Goal: Communication & Community: Answer question/provide support

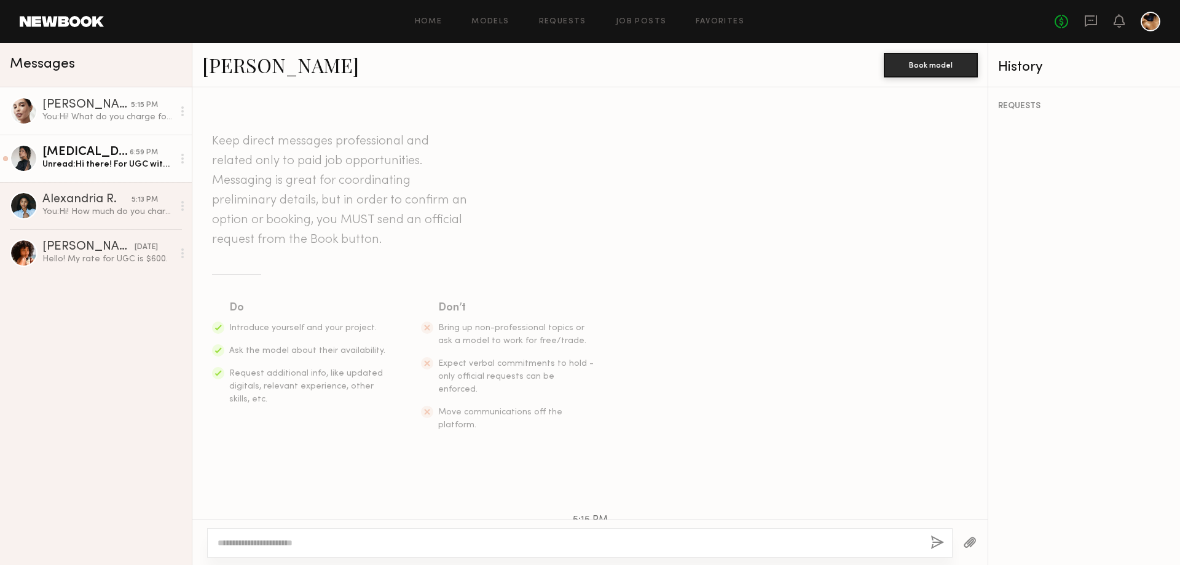
scroll to position [82, 0]
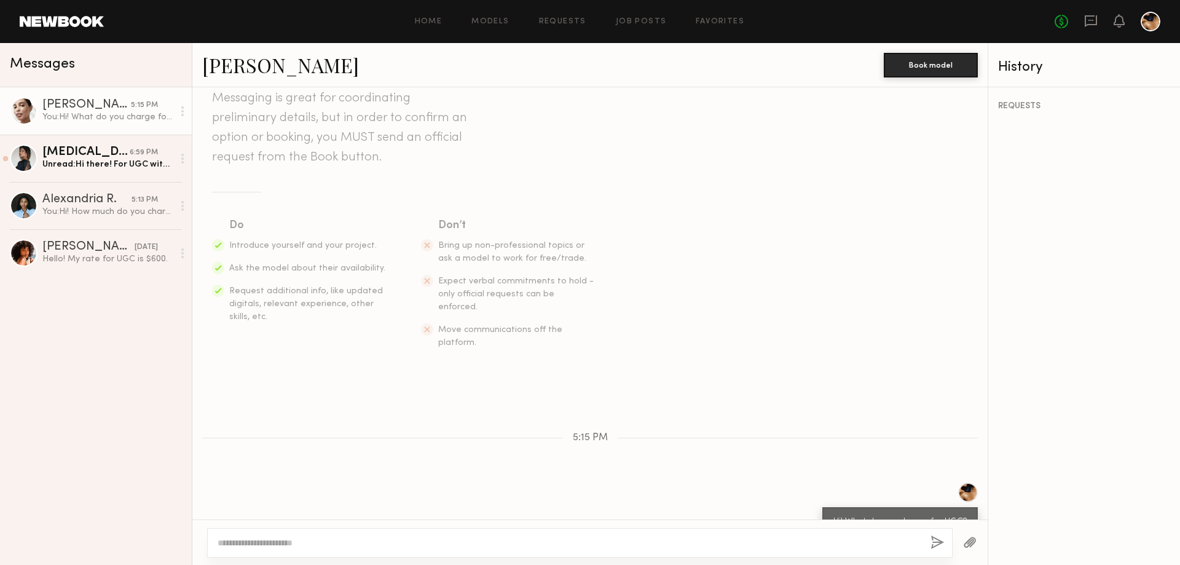
click at [87, 113] on div "You: Hi! What do you charge for UGC?" at bounding box center [107, 117] width 131 height 12
click at [12, 111] on div at bounding box center [24, 111] width 28 height 28
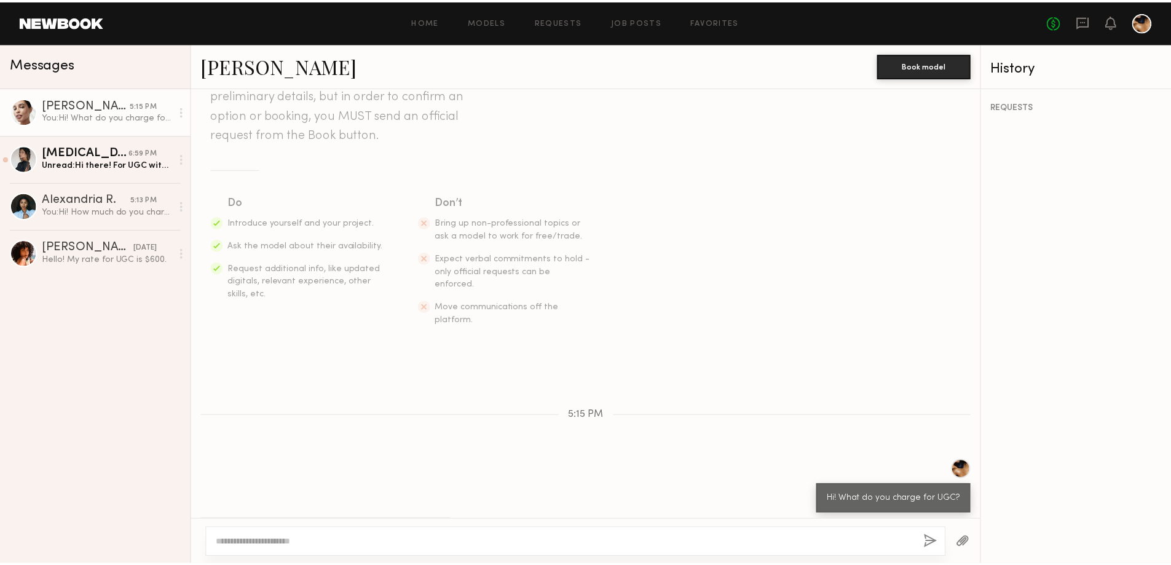
scroll to position [117, 0]
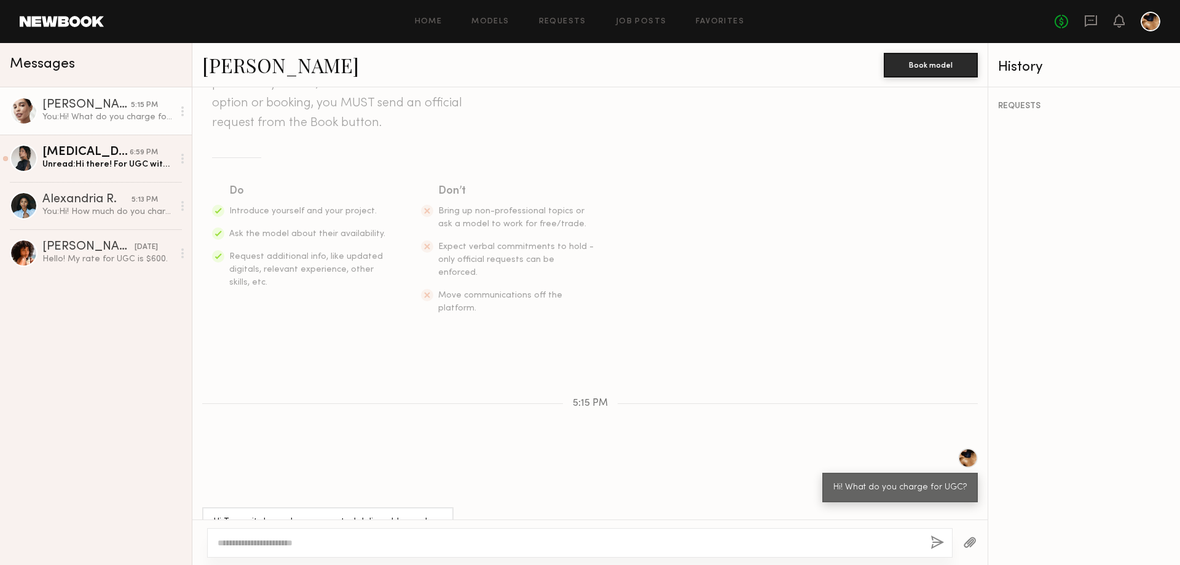
click at [1150, 24] on div at bounding box center [1151, 22] width 20 height 20
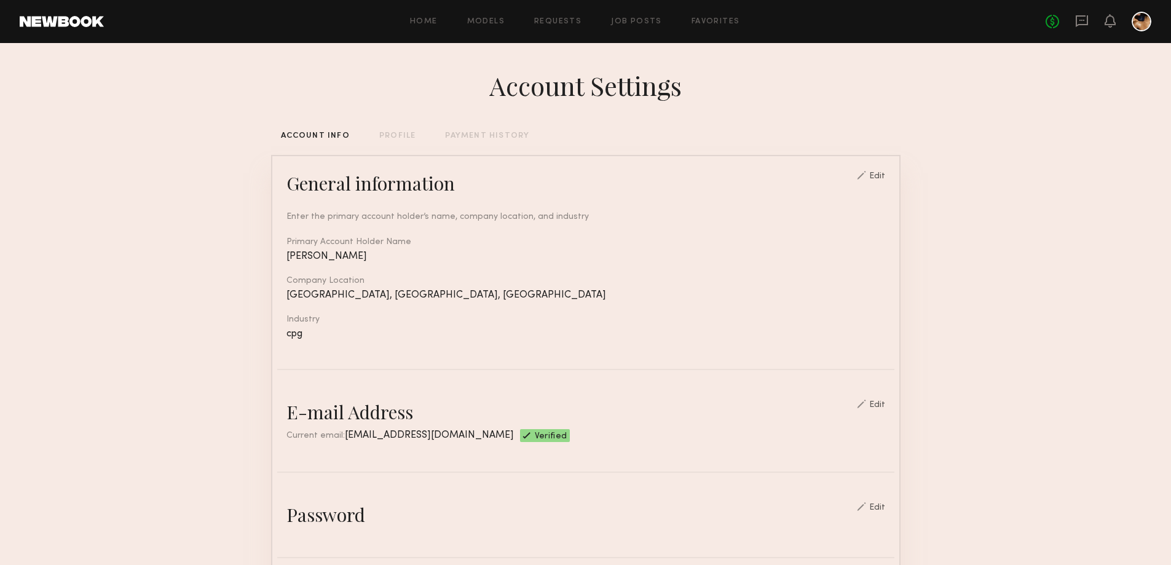
click at [397, 135] on div "PROFILE" at bounding box center [397, 136] width 36 height 8
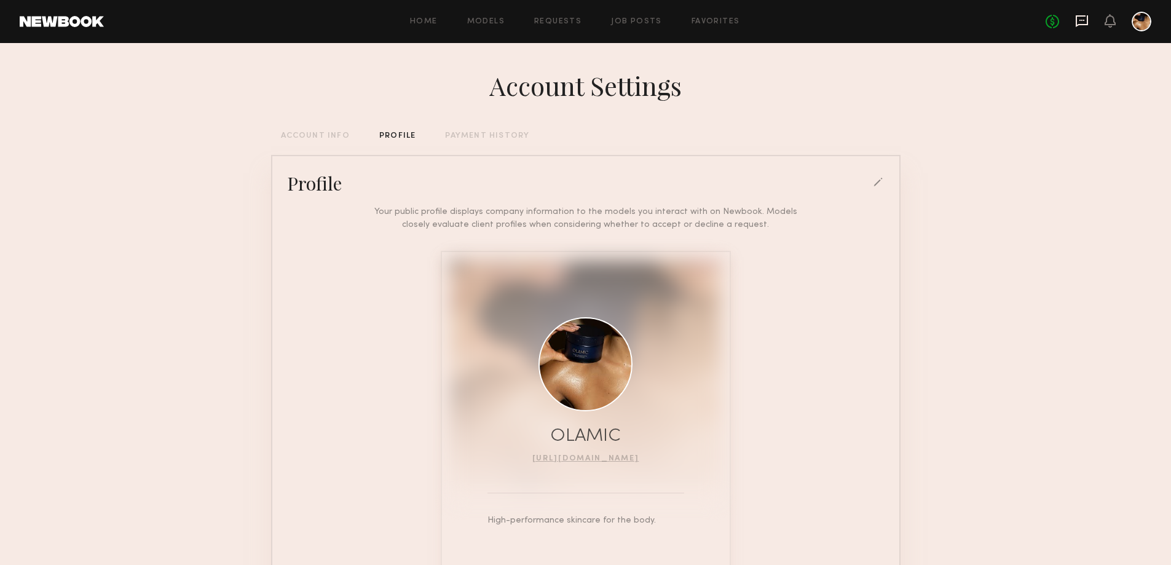
click at [1077, 17] on icon at bounding box center [1082, 21] width 12 height 12
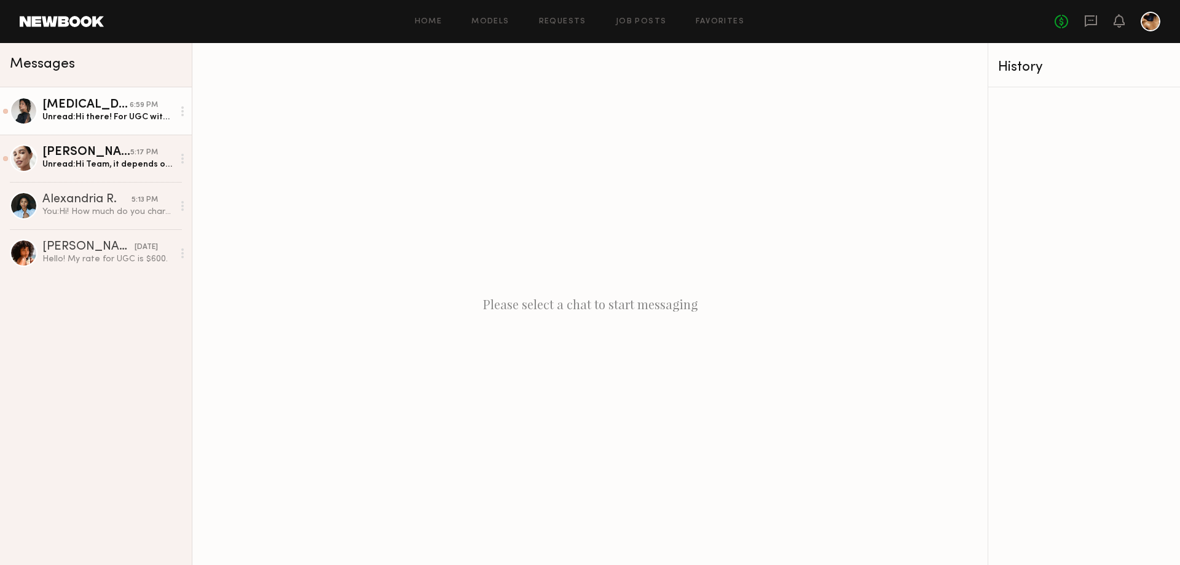
click at [104, 96] on link "[MEDICAL_DATA][PERSON_NAME] 6:59 PM Unread: Hi there! For UGC with usage for ad…" at bounding box center [96, 110] width 192 height 47
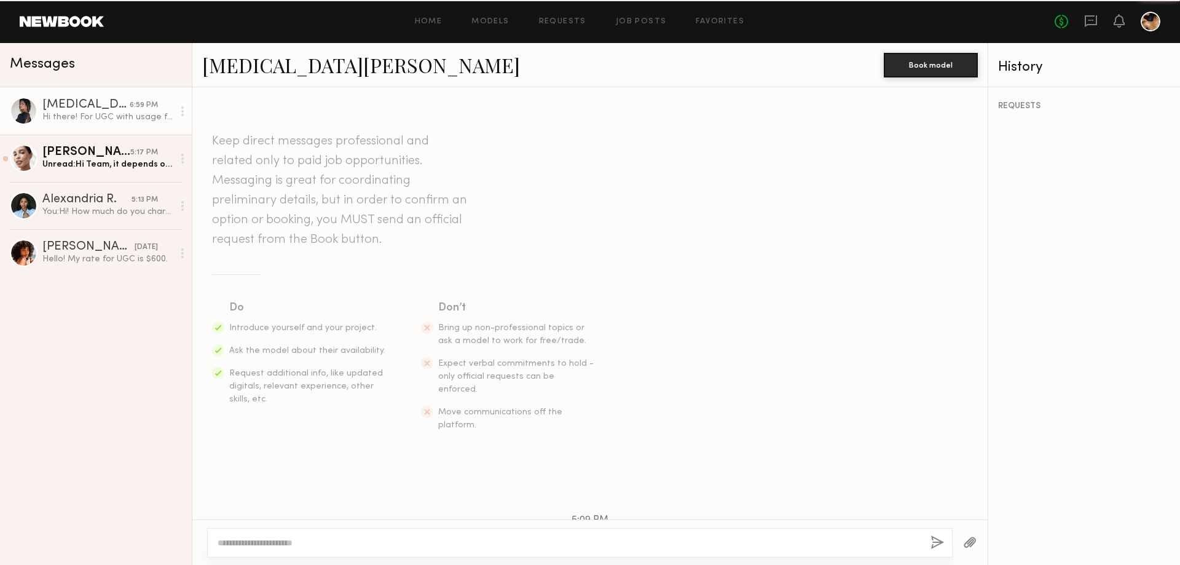
scroll to position [117, 0]
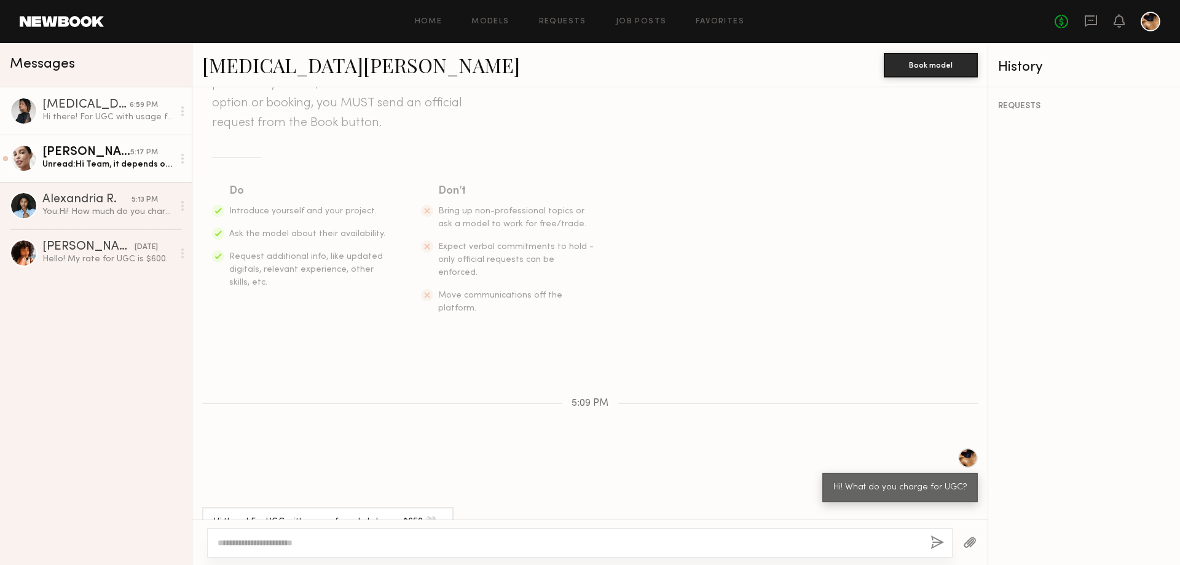
click at [103, 159] on div "[PERSON_NAME]" at bounding box center [86, 152] width 88 height 12
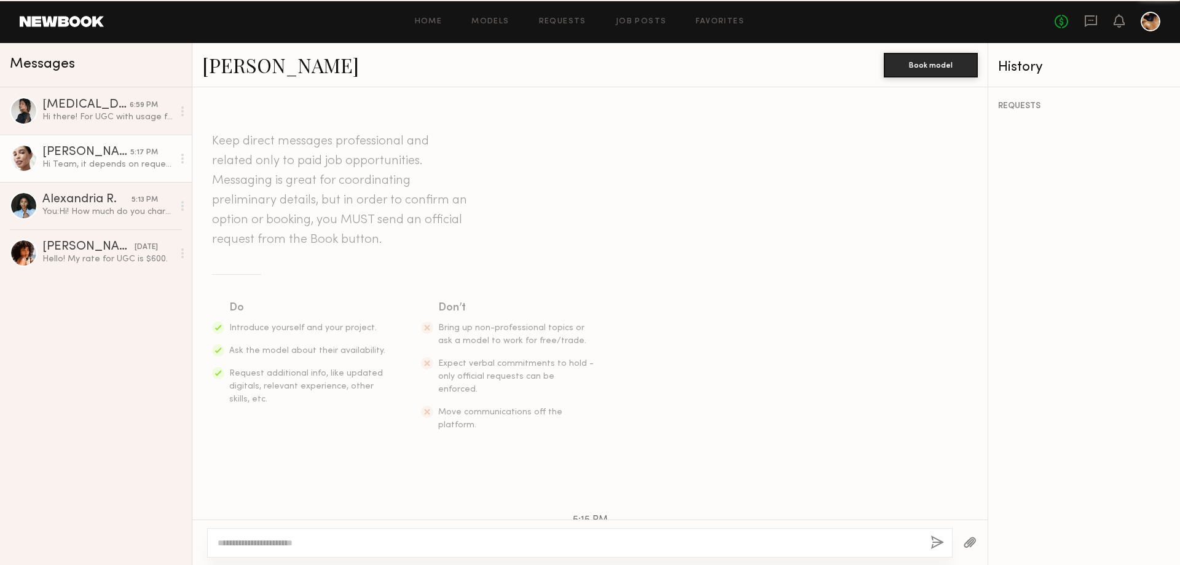
scroll to position [117, 0]
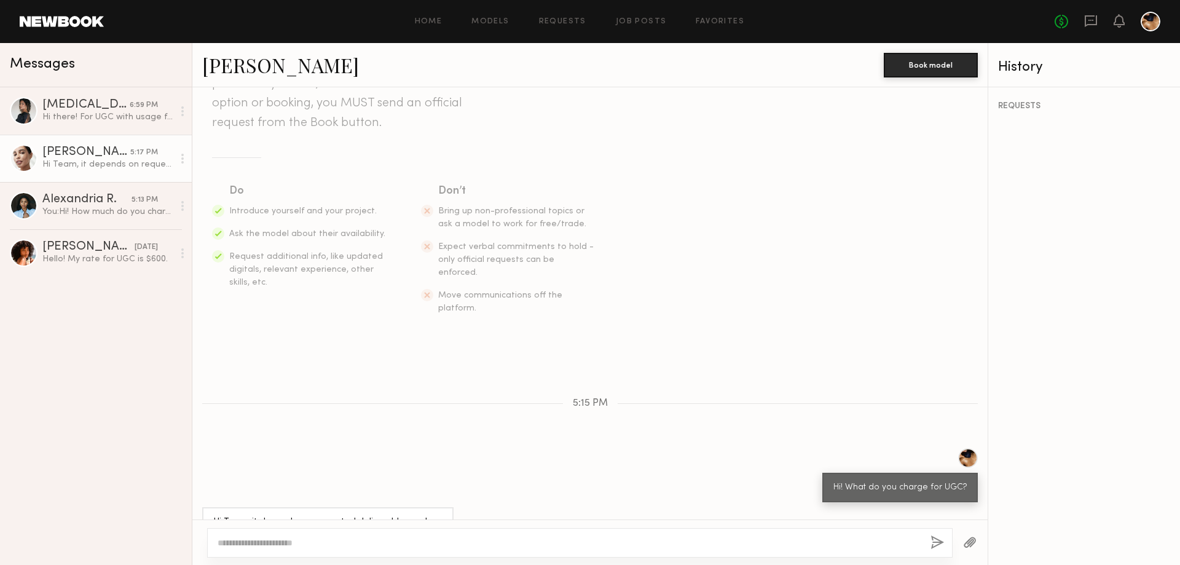
click at [340, 543] on textarea at bounding box center [569, 543] width 703 height 12
type textarea "**********"
click at [936, 545] on button "button" at bounding box center [938, 542] width 14 height 15
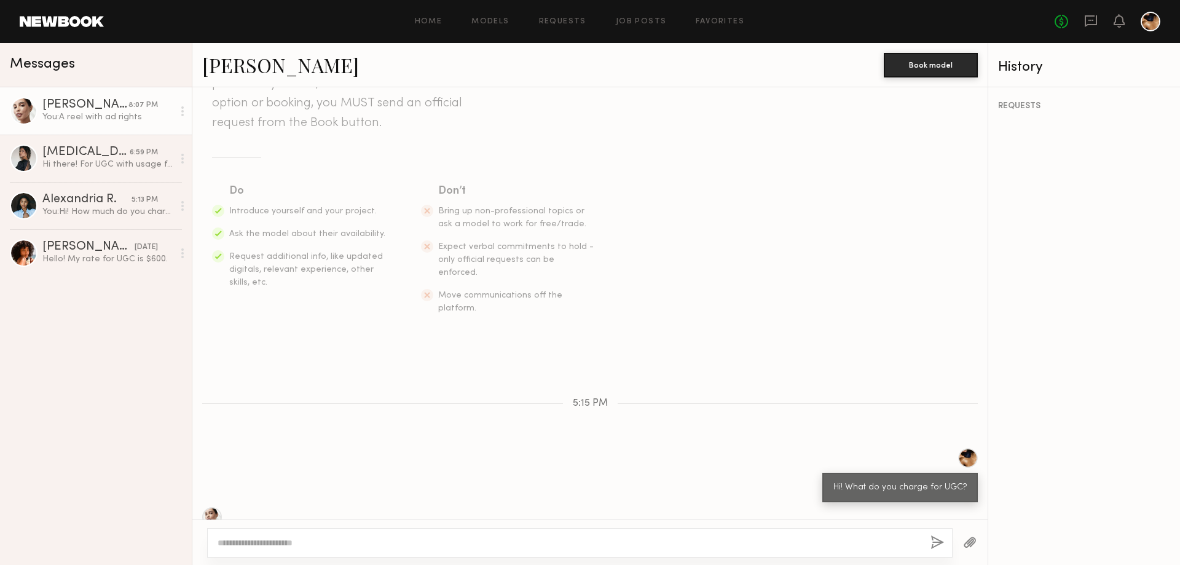
scroll to position [272, 0]
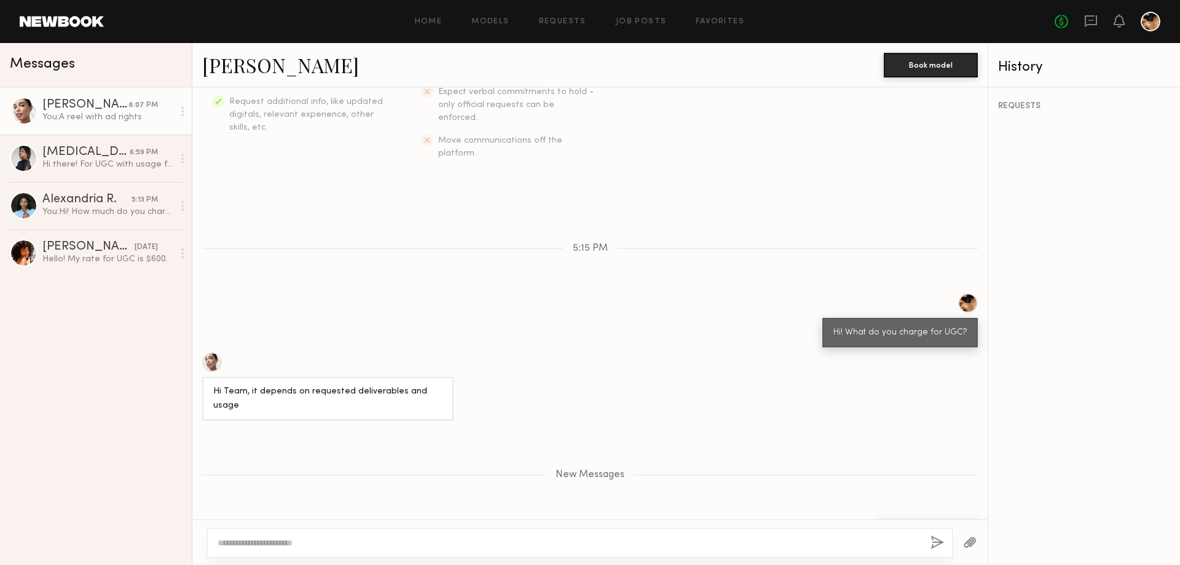
click at [77, 131] on link "[PERSON_NAME] 8:07 PM You: A reel with ad rights" at bounding box center [96, 110] width 192 height 47
click at [80, 153] on div "[MEDICAL_DATA][PERSON_NAME]" at bounding box center [85, 152] width 87 height 12
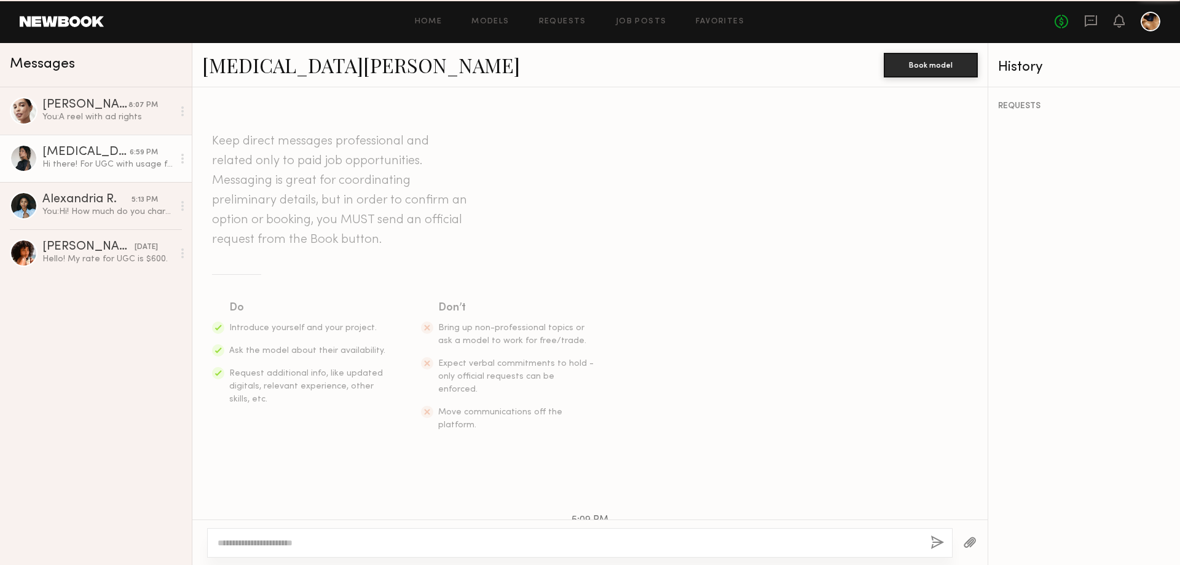
scroll to position [117, 0]
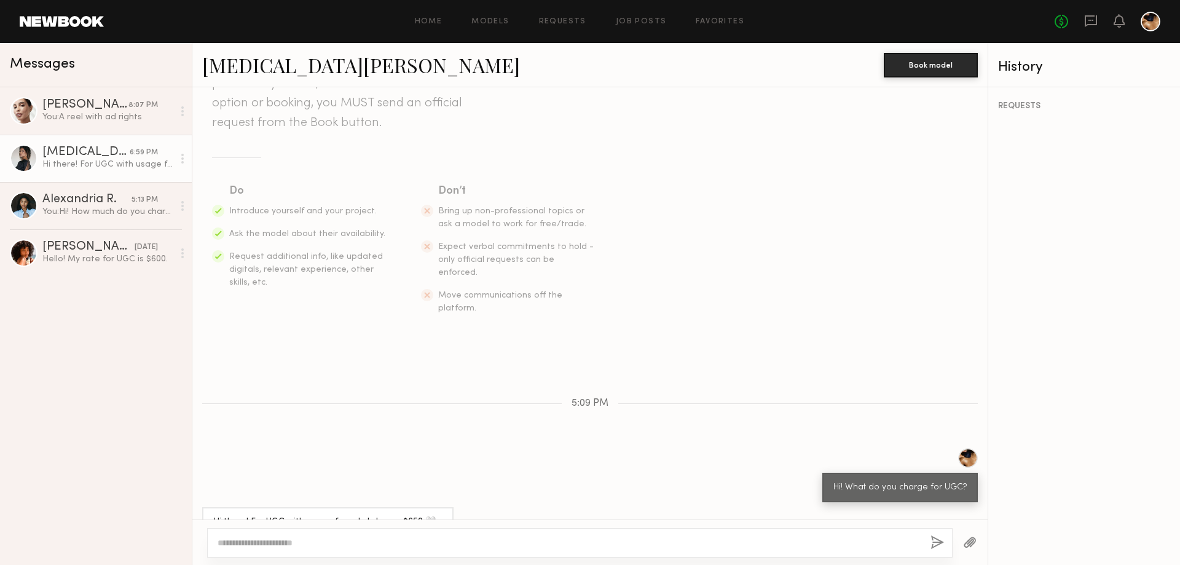
click at [71, 165] on div "Hi there! For UGC with usage for ads I charge $650 🤍🤍" at bounding box center [107, 165] width 131 height 12
click at [25, 152] on div at bounding box center [24, 158] width 28 height 28
click at [84, 150] on div "[MEDICAL_DATA][PERSON_NAME]" at bounding box center [85, 152] width 87 height 12
click at [182, 160] on icon at bounding box center [182, 159] width 2 height 10
click at [58, 162] on div "Hi there! For UGC with usage for ads I charge $650 🤍🤍" at bounding box center [107, 165] width 131 height 12
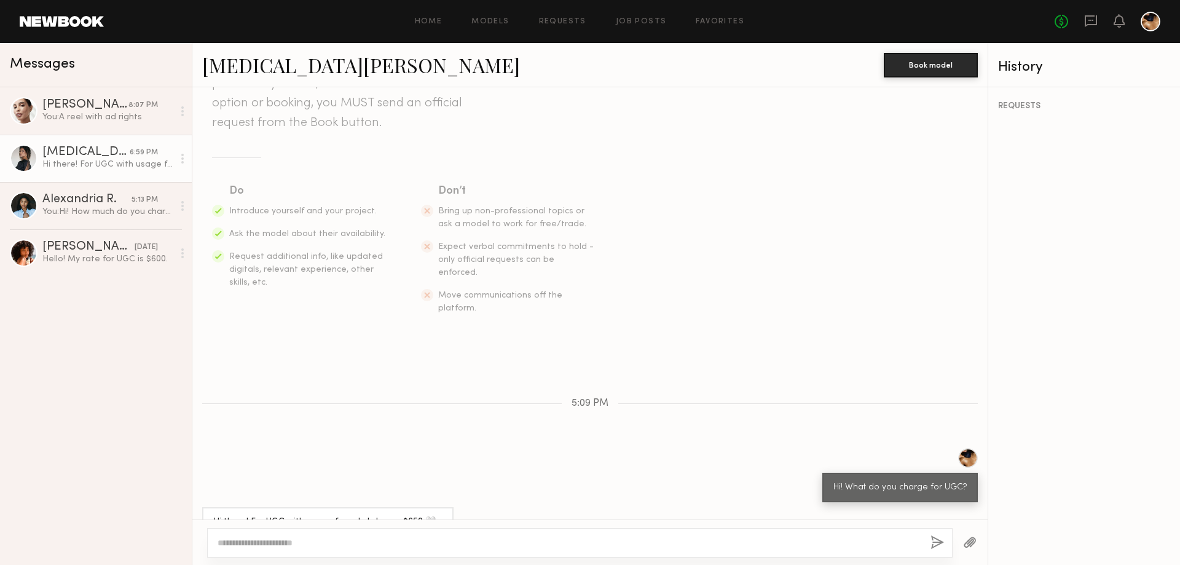
click at [11, 160] on div at bounding box center [24, 158] width 28 height 28
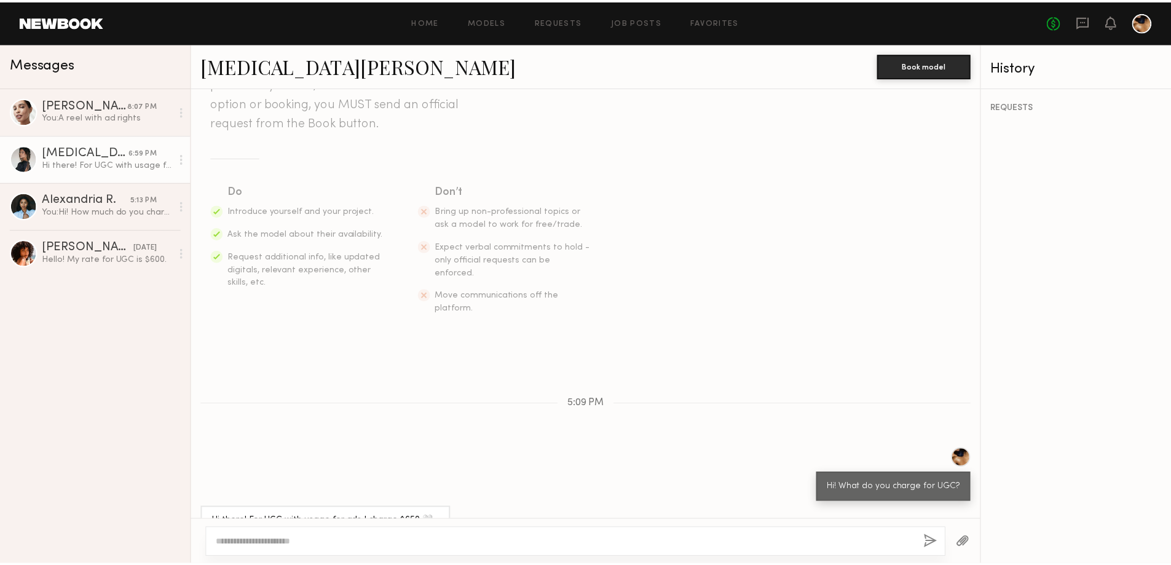
scroll to position [0, 0]
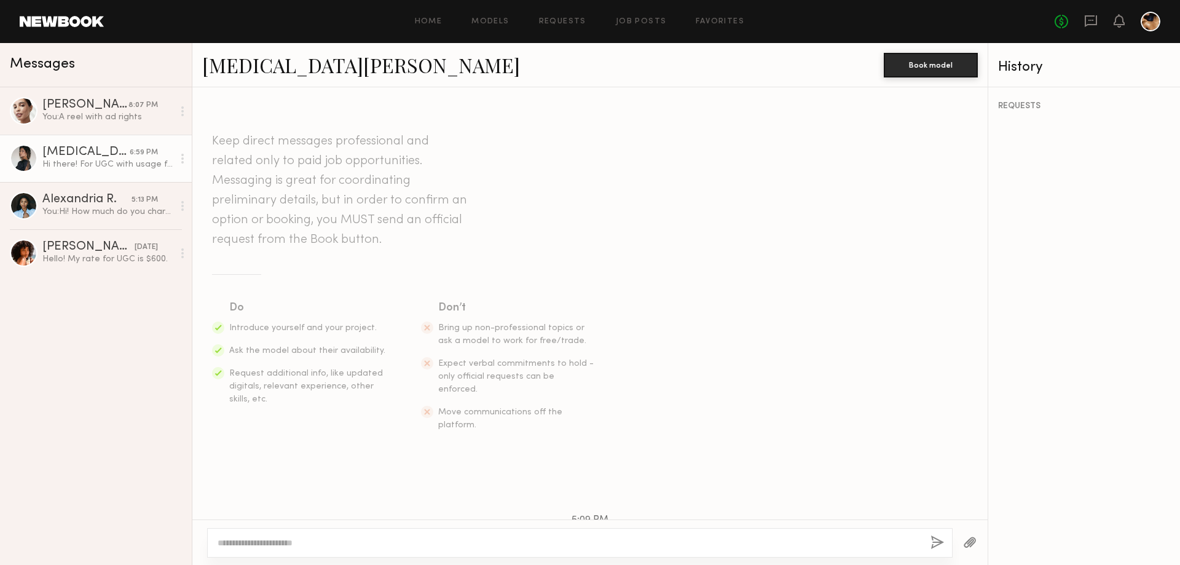
click at [45, 154] on div "[MEDICAL_DATA][PERSON_NAME]" at bounding box center [85, 152] width 87 height 12
click at [112, 149] on div "[MEDICAL_DATA][PERSON_NAME]" at bounding box center [85, 152] width 87 height 12
click at [91, 163] on div "Hi there! For UGC with usage for ads I charge $650 🤍🤍" at bounding box center [107, 165] width 131 height 12
click at [186, 160] on div at bounding box center [182, 158] width 18 height 25
click at [477, 20] on link "Models" at bounding box center [489, 22] width 37 height 8
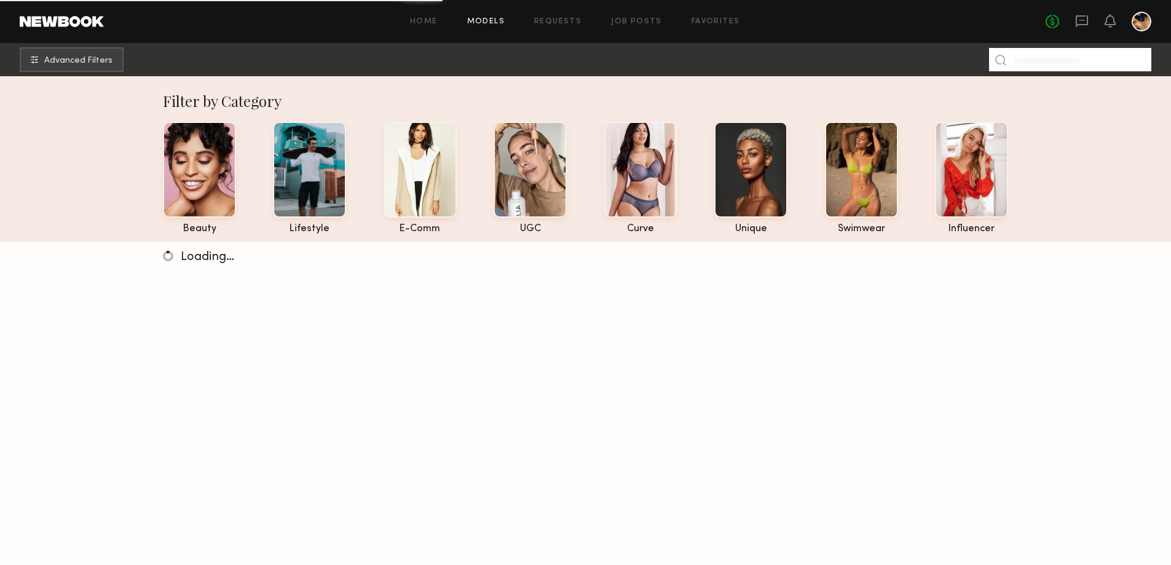
click at [1065, 58] on input at bounding box center [1070, 59] width 162 height 23
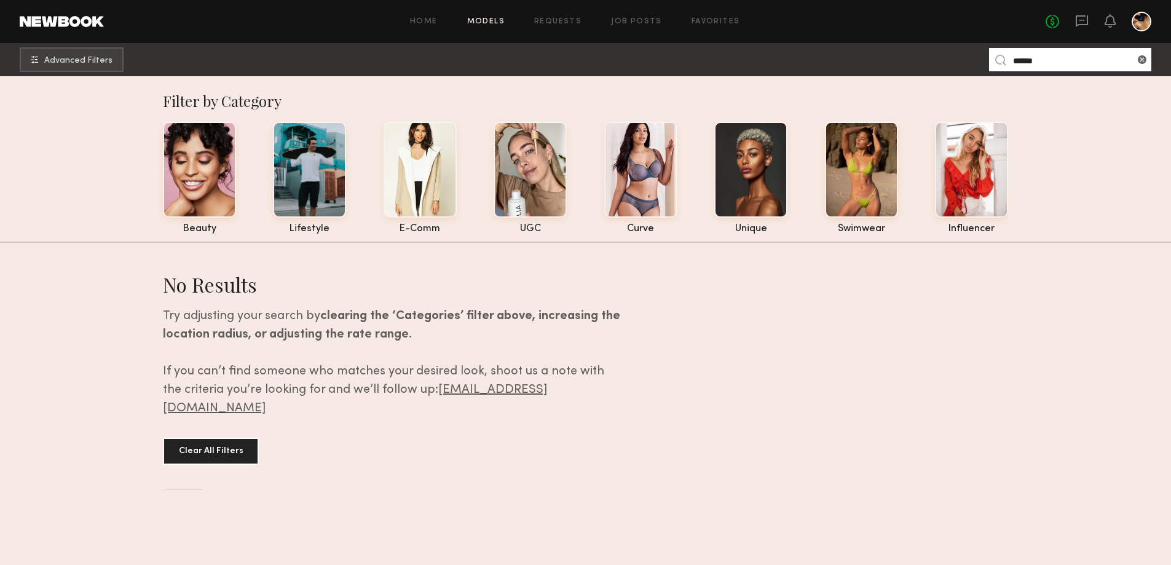
click at [1048, 66] on input "******" at bounding box center [1070, 59] width 162 height 23
type input "****"
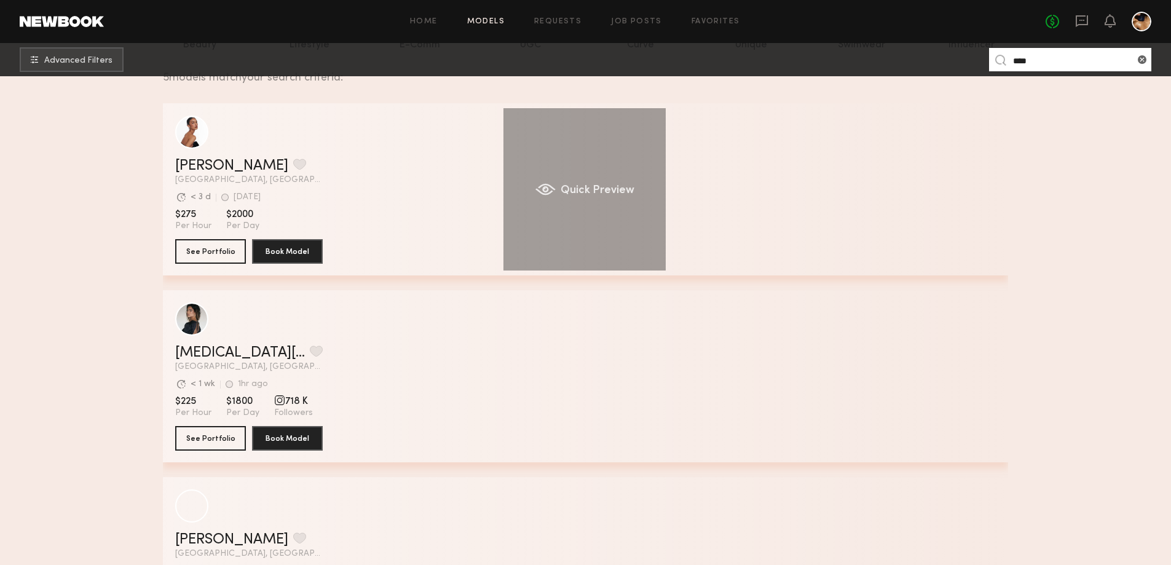
scroll to position [184, 0]
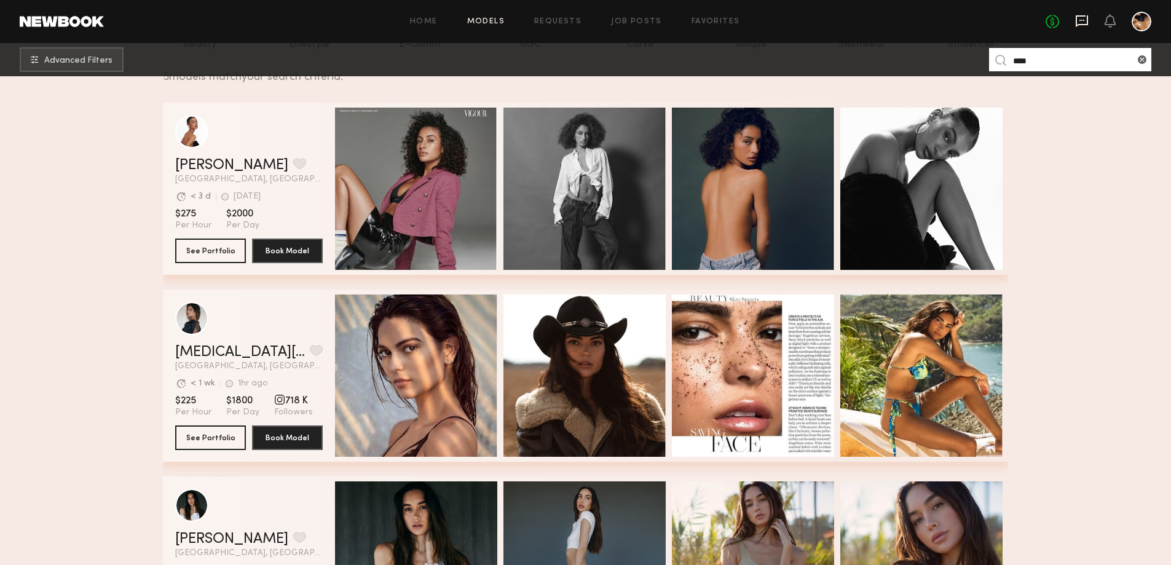
click at [1082, 20] on icon at bounding box center [1081, 20] width 5 height 1
